Goal: Information Seeking & Learning: Find specific page/section

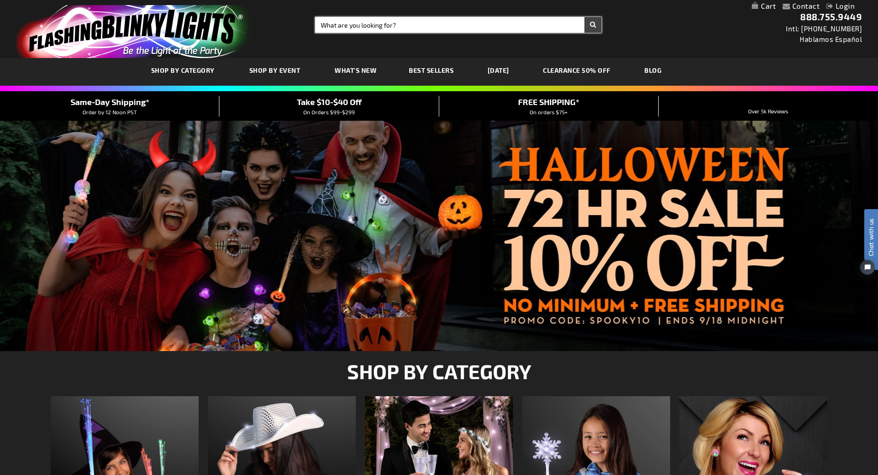
click at [421, 28] on input "Search" at bounding box center [458, 25] width 286 height 16
type input "led cu"
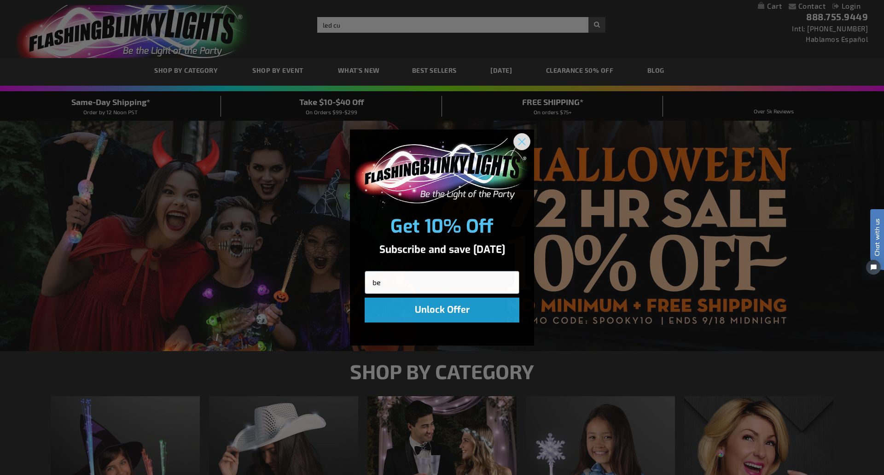
type input "be"
click at [524, 140] on icon "Close dialog" at bounding box center [522, 142] width 6 height 6
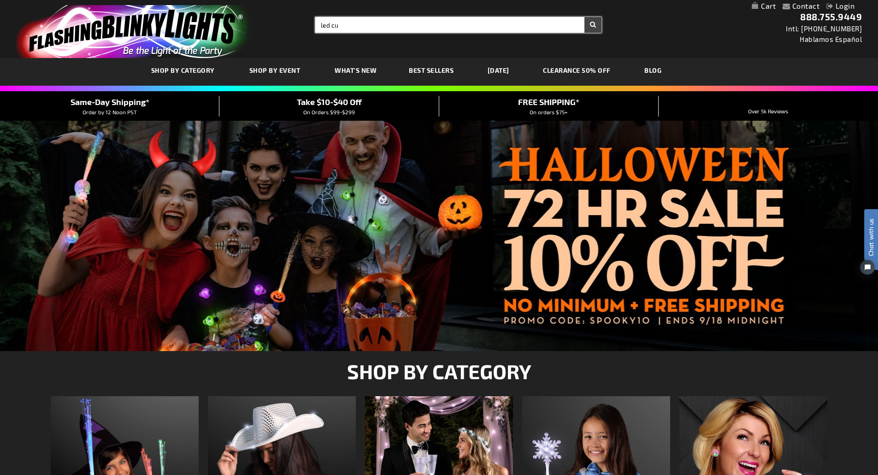
click at [387, 27] on input "led cu" at bounding box center [458, 25] width 286 height 16
type input "led cubes"
click at [584, 17] on button "Search" at bounding box center [592, 25] width 17 height 16
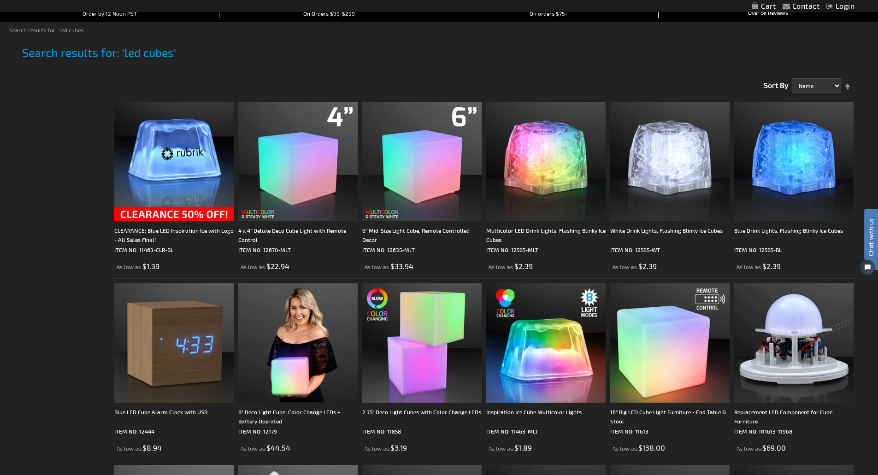
scroll to position [89, 0]
